Goal: Task Accomplishment & Management: Complete application form

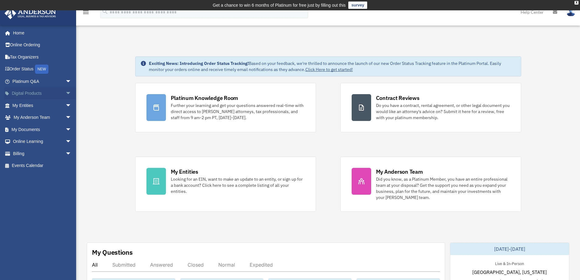
click at [66, 95] on span "arrow_drop_down" at bounding box center [71, 93] width 12 height 12
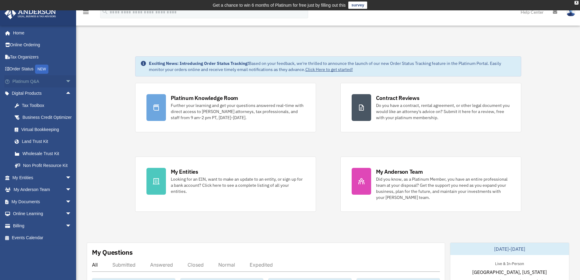
click at [66, 82] on span "arrow_drop_down" at bounding box center [71, 81] width 12 height 12
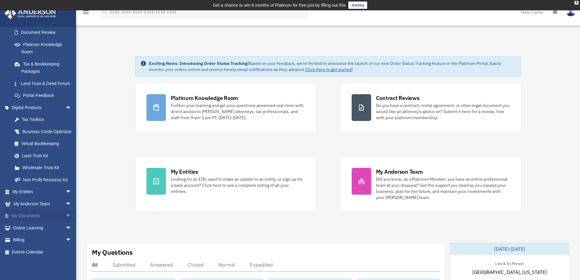
scroll to position [124, 0]
click at [65, 219] on span "arrow_drop_down" at bounding box center [71, 216] width 12 height 12
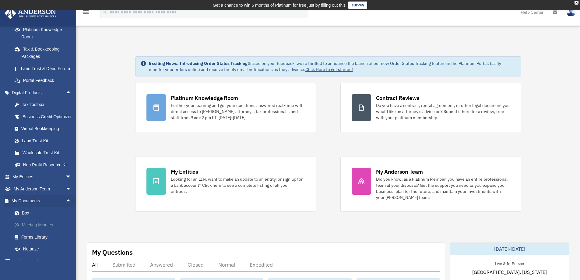
click at [29, 231] on link "Meeting Minutes" at bounding box center [45, 225] width 72 height 12
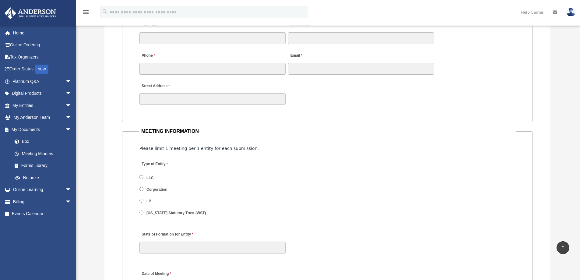
scroll to position [650, 0]
click at [155, 177] on label "LLC" at bounding box center [150, 176] width 11 height 5
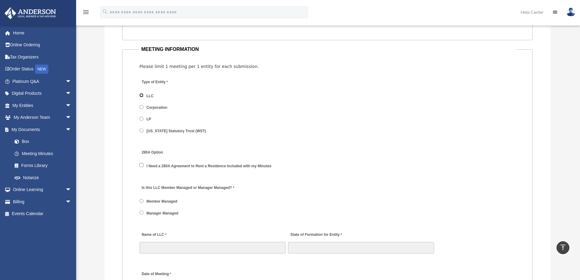
scroll to position [741, 0]
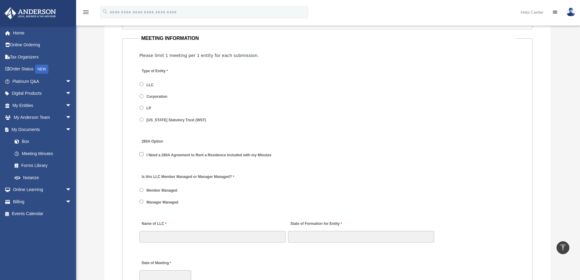
click at [161, 203] on label "Manager Managed" at bounding box center [163, 201] width 36 height 5
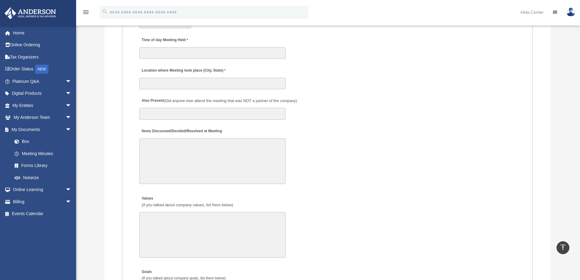
scroll to position [1107, 0]
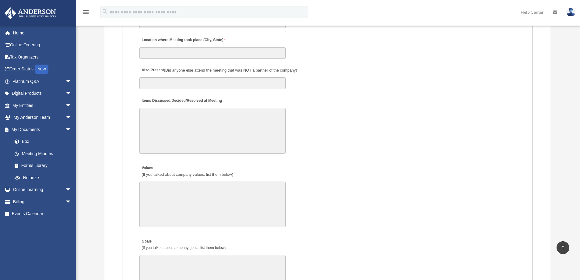
click at [239, 134] on textarea "Items Discussed/Decided/Resolved at Meeting" at bounding box center [212, 131] width 146 height 46
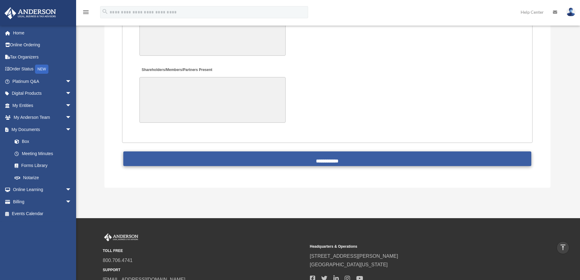
scroll to position [1411, 0]
